Goal: Communication & Community: Answer question/provide support

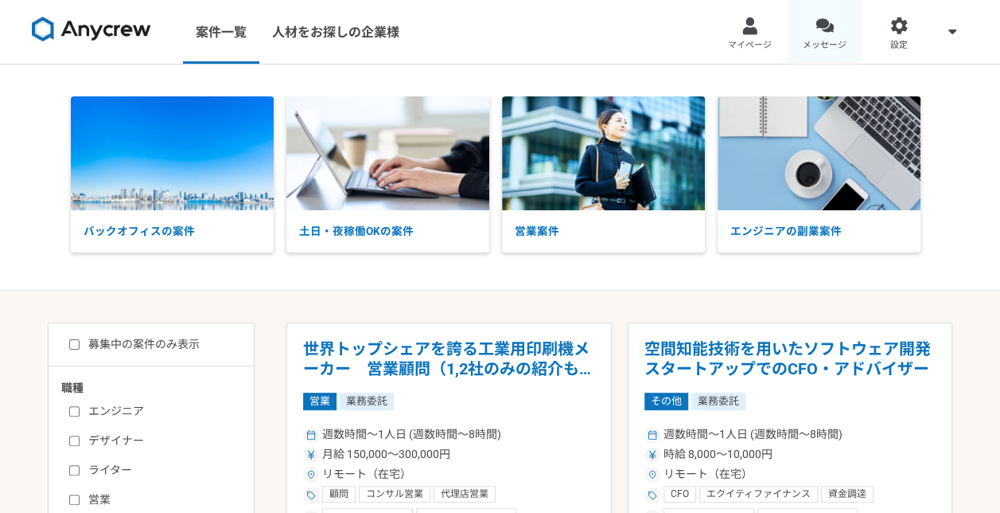
click at [848, 29] on link "メッセージ" at bounding box center [825, 32] width 75 height 64
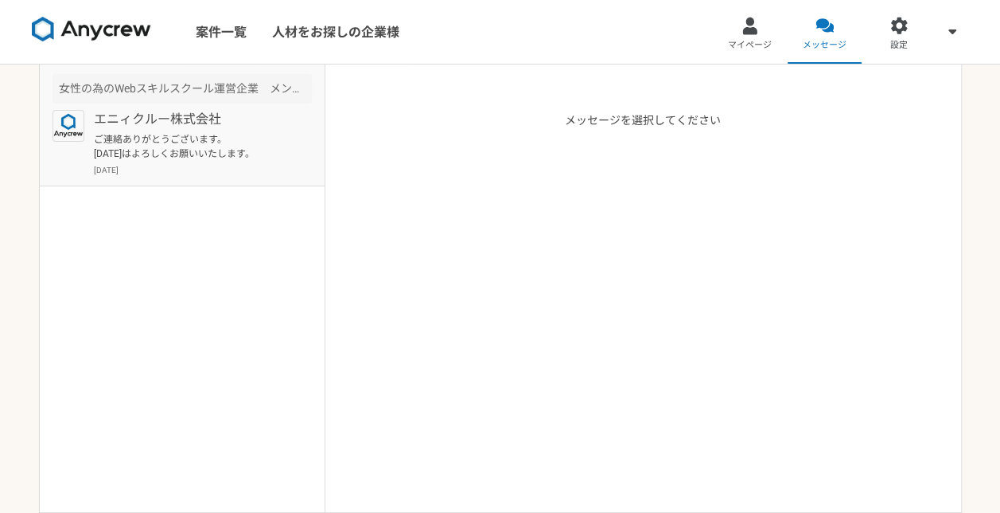
click at [156, 145] on p "ご連絡ありがとうございます。 [DATE]はよろしくお願いいたします。" at bounding box center [192, 146] width 197 height 29
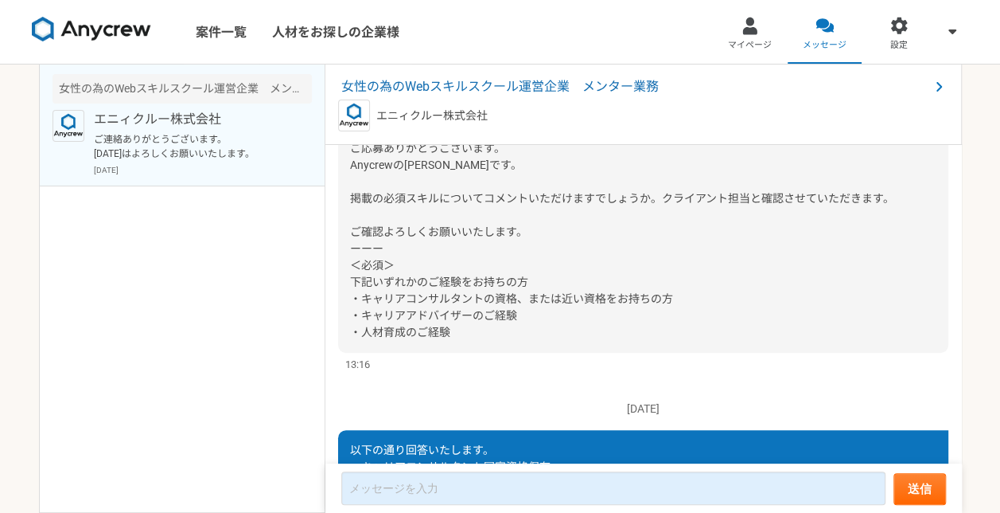
scroll to position [142, 0]
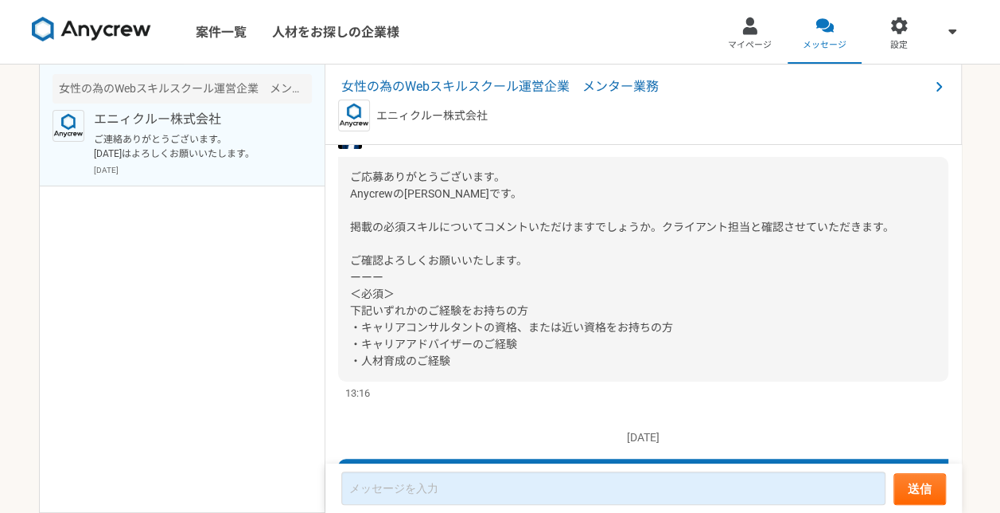
click at [107, 31] on img at bounding box center [91, 29] width 119 height 25
